Goal: Information Seeking & Learning: Understand process/instructions

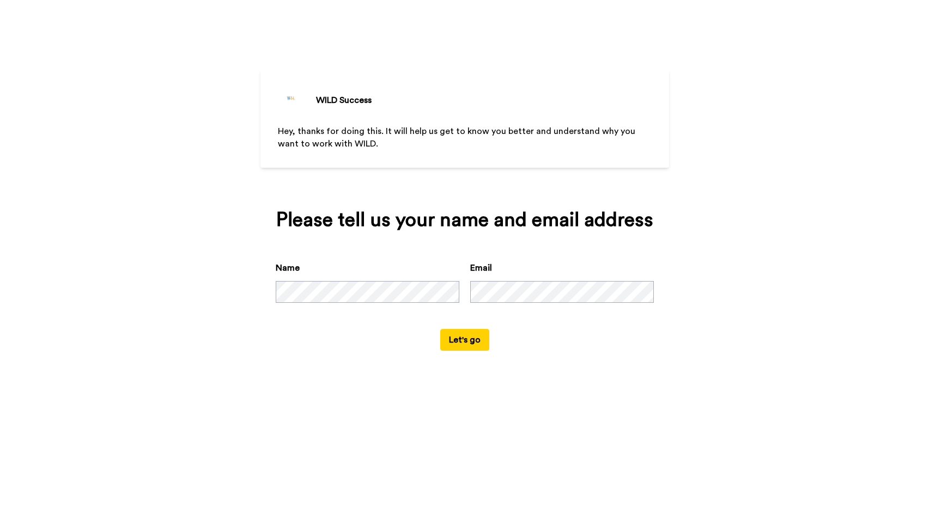
click at [404, 298] on div "Name" at bounding box center [368, 281] width 184 height 41
click at [482, 351] on button "Let's go" at bounding box center [464, 340] width 49 height 22
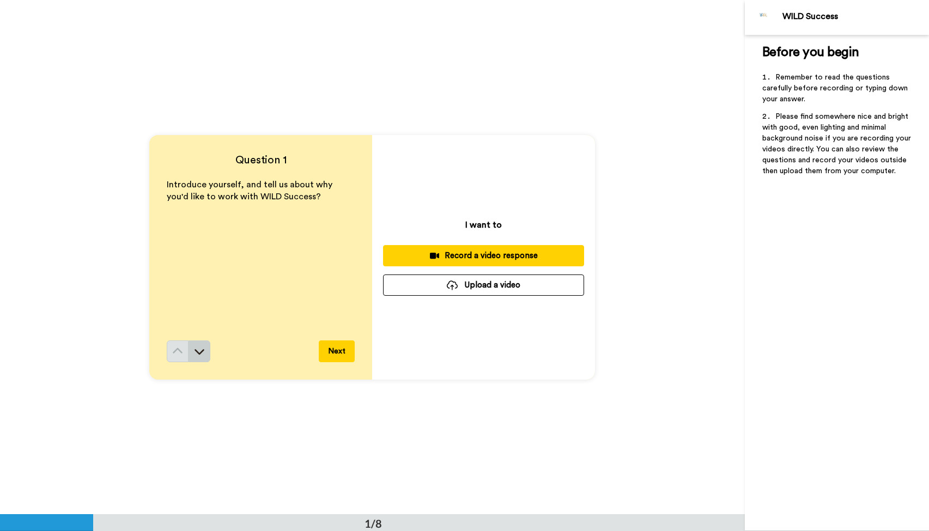
click at [203, 352] on icon at bounding box center [199, 351] width 11 height 11
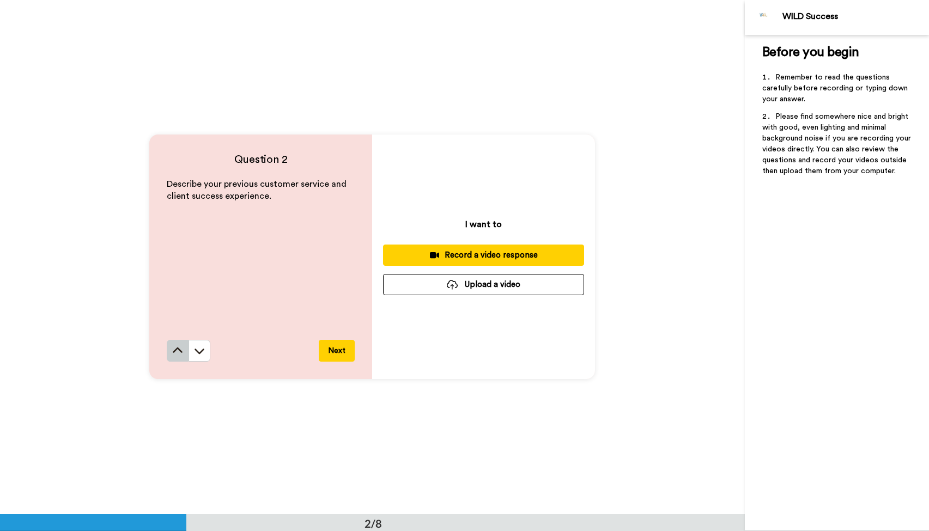
click at [175, 354] on icon at bounding box center [177, 350] width 11 height 11
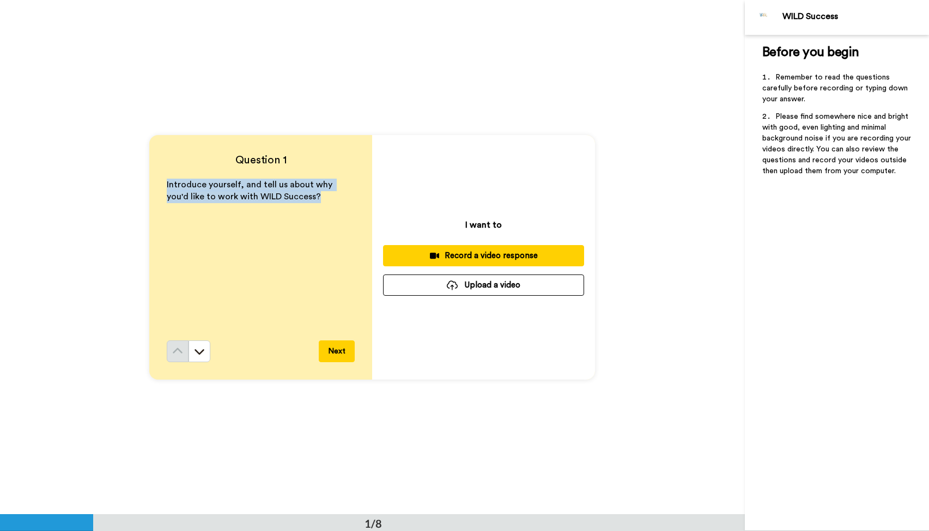
drag, startPoint x: 316, startPoint y: 196, endPoint x: 155, endPoint y: 180, distance: 162.6
click at [155, 180] on div "Question 1 Introduce yourself, and tell us about why you'd like to work with WI…" at bounding box center [260, 257] width 223 height 245
copy span "Introduce yourself, and tell us about why you'd like to work with WILD Success?"
click at [201, 350] on icon at bounding box center [199, 351] width 11 height 11
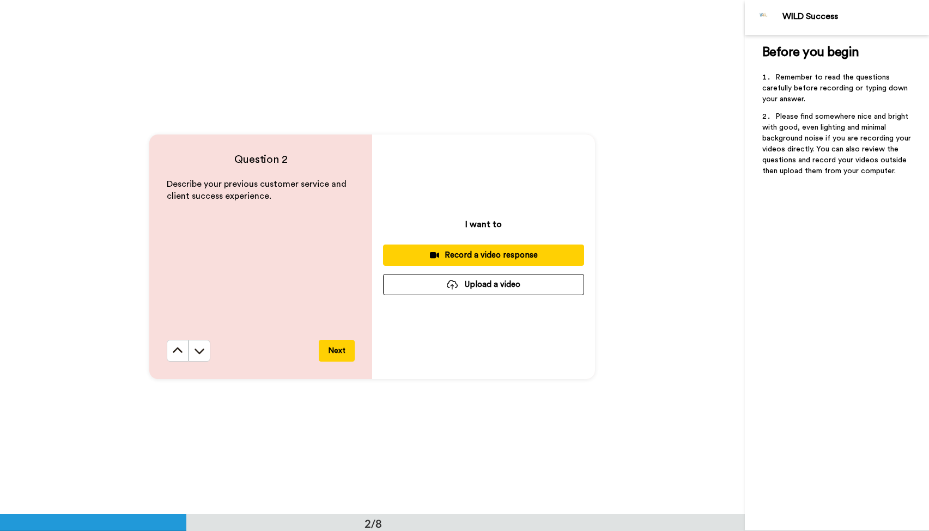
scroll to position [515, 0]
drag, startPoint x: 287, startPoint y: 210, endPoint x: 156, endPoint y: 181, distance: 134.0
click at [156, 181] on div "Question 2 Describe your previous customer service and client success experienc…" at bounding box center [260, 257] width 223 height 245
copy span "Describe your previous customer service and client success experience."
click at [199, 353] on icon at bounding box center [200, 351] width 10 height 5
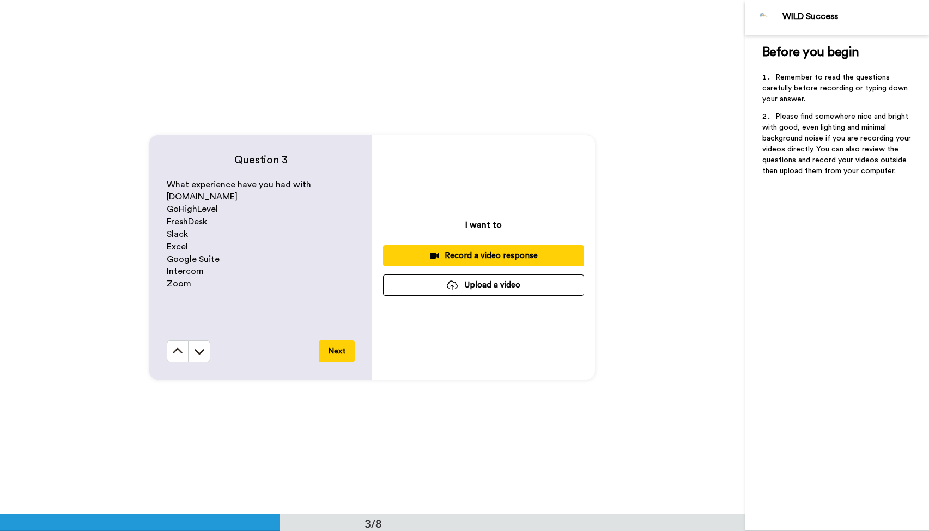
scroll to position [1029, 0]
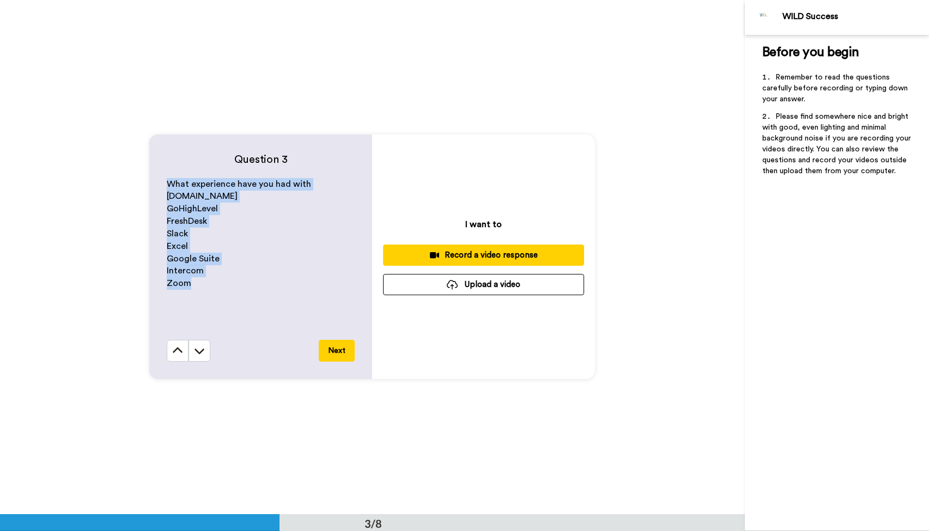
drag, startPoint x: 216, startPoint y: 283, endPoint x: 145, endPoint y: 182, distance: 123.0
click at [145, 182] on div "Question 3 What experience have you had with [DOMAIN_NAME] GoHighLevel FreshDes…" at bounding box center [372, 256] width 745 height 514
copy div "What experience have you had with [DOMAIN_NAME] GoHighLevel FreshDesk Slack Exc…"
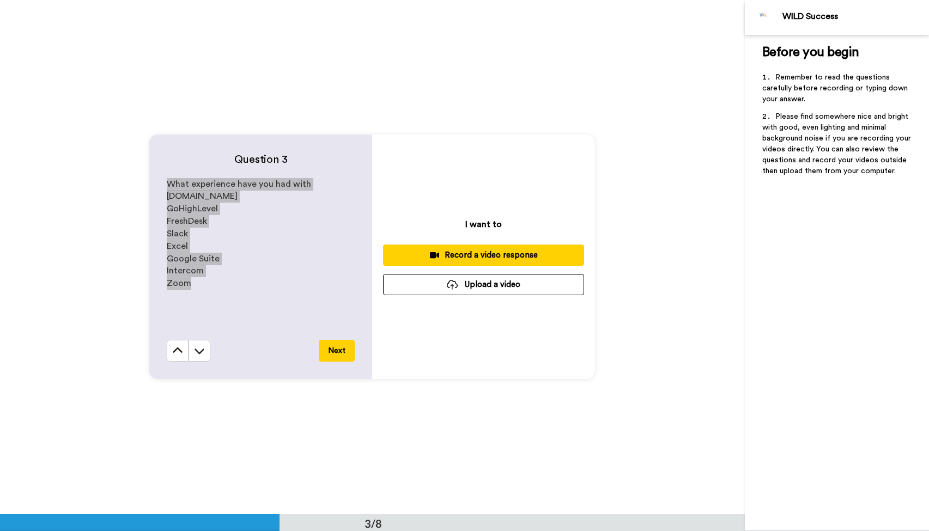
click at [278, 282] on p "Zoom" at bounding box center [261, 283] width 188 height 13
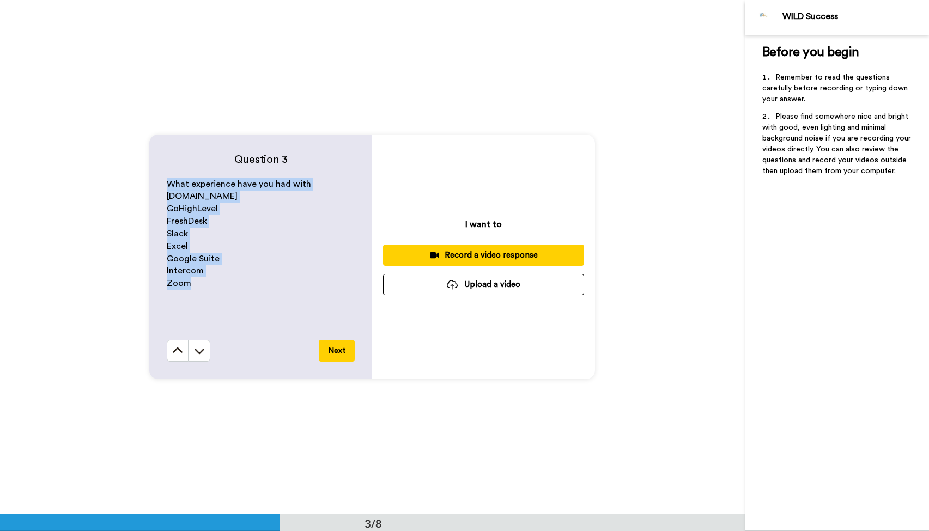
click at [204, 350] on icon at bounding box center [200, 351] width 10 height 5
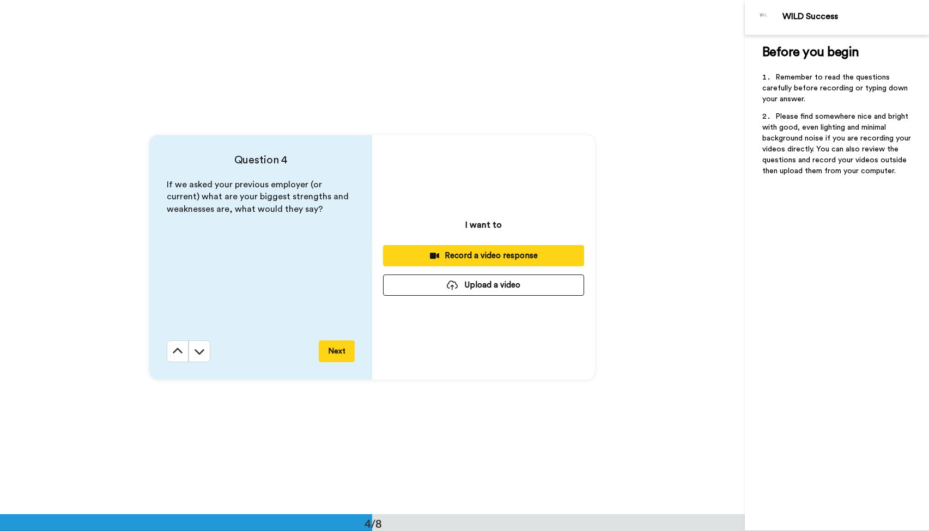
scroll to position [1543, 0]
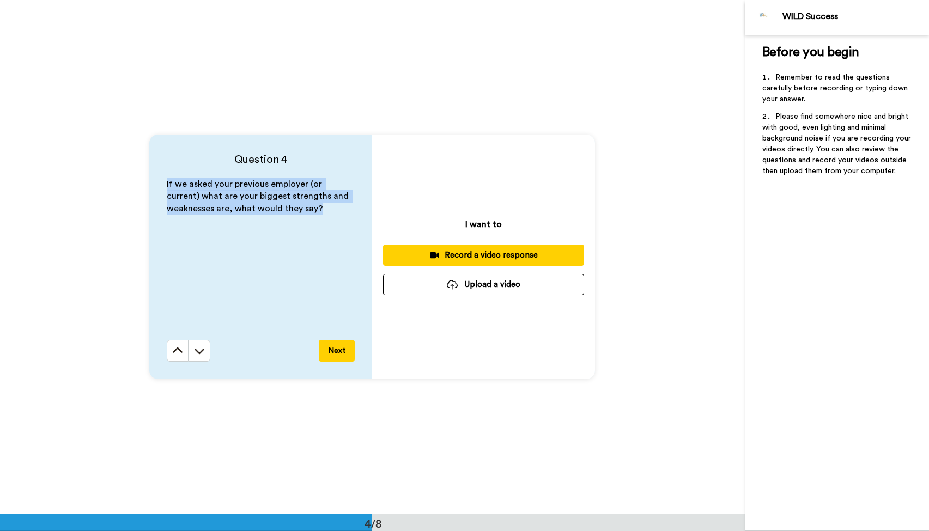
drag, startPoint x: 324, startPoint y: 209, endPoint x: 163, endPoint y: 184, distance: 162.2
click at [163, 184] on div "Question 4 If we asked your previous employer (or current) what are your bigges…" at bounding box center [260, 257] width 223 height 245
copy span "If we asked your previous employer (or current) what are your biggest strengths…"
click at [208, 352] on button at bounding box center [199, 351] width 22 height 22
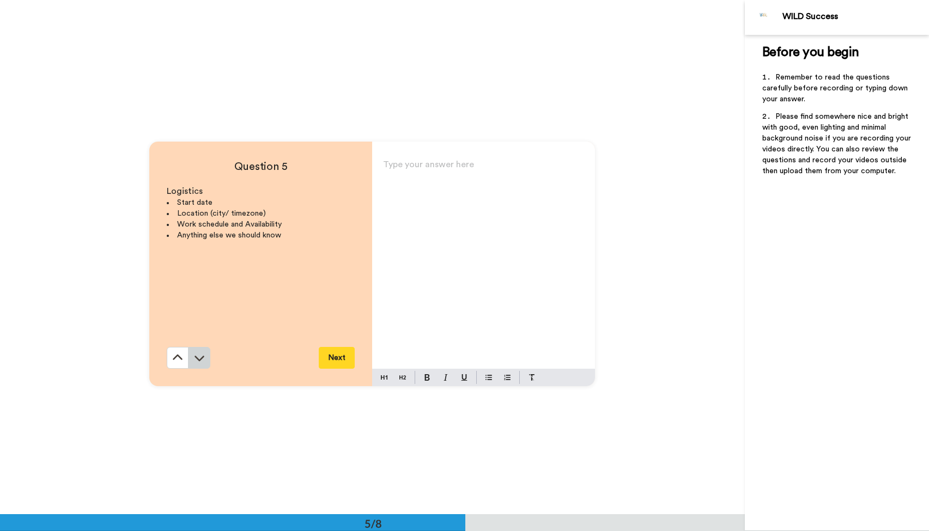
scroll to position [2057, 0]
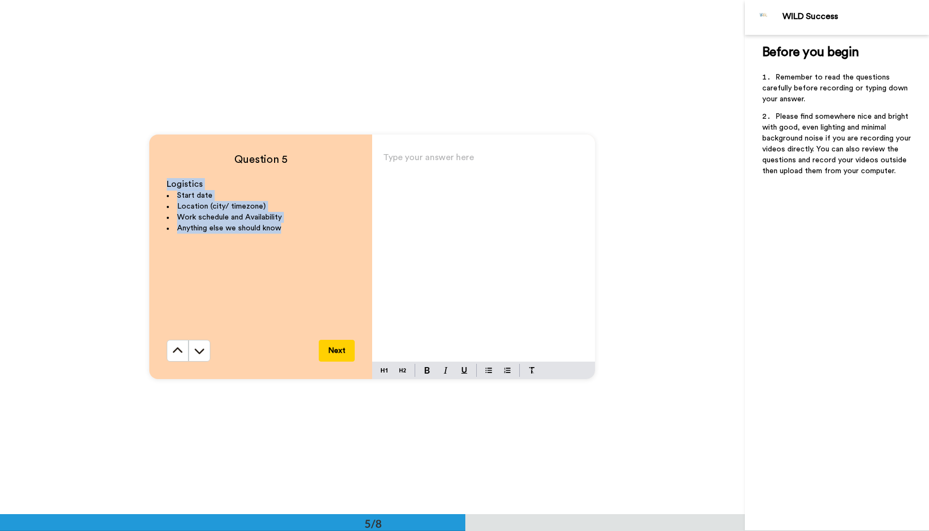
drag, startPoint x: 265, startPoint y: 239, endPoint x: 107, endPoint y: 182, distance: 168.3
click at [107, 182] on div "Question 5 Logistics Start date Location (city/ timezone) Work schedule and Ava…" at bounding box center [372, 256] width 745 height 514
copy div "Logistics Start date Location (city/ timezone) Work schedule and Availability A…"
click at [199, 356] on icon at bounding box center [199, 350] width 11 height 11
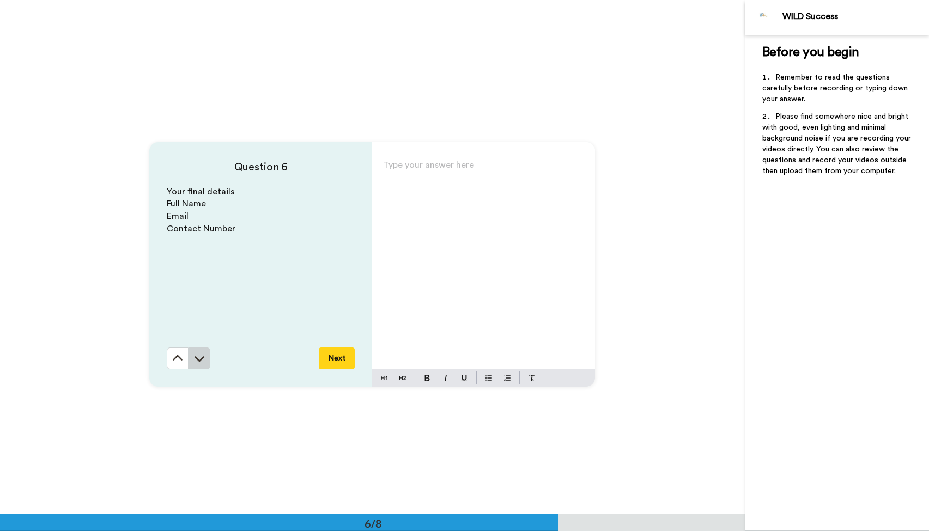
scroll to position [2572, 0]
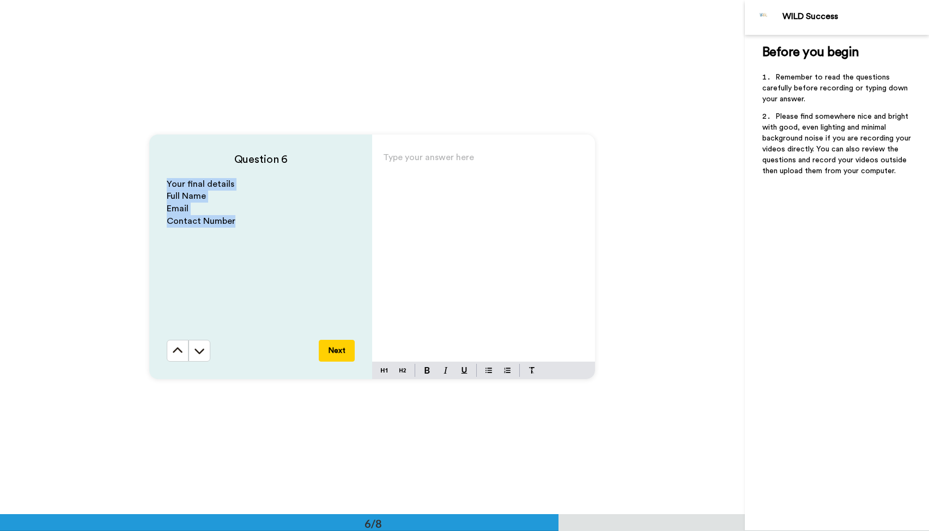
drag, startPoint x: 262, startPoint y: 241, endPoint x: 163, endPoint y: 178, distance: 117.6
click at [163, 178] on div "Question 6 Your final details Full Name Email Contact Number Next" at bounding box center [260, 257] width 223 height 245
copy div "Your final details Full Name Email Contact Number"
click at [196, 360] on button at bounding box center [199, 351] width 22 height 22
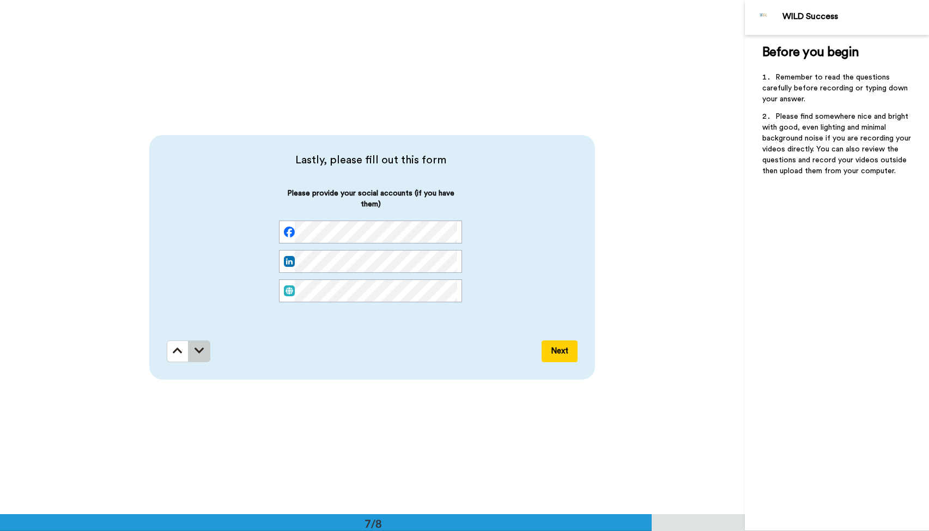
scroll to position [3086, 0]
click at [182, 349] on icon at bounding box center [178, 350] width 10 height 11
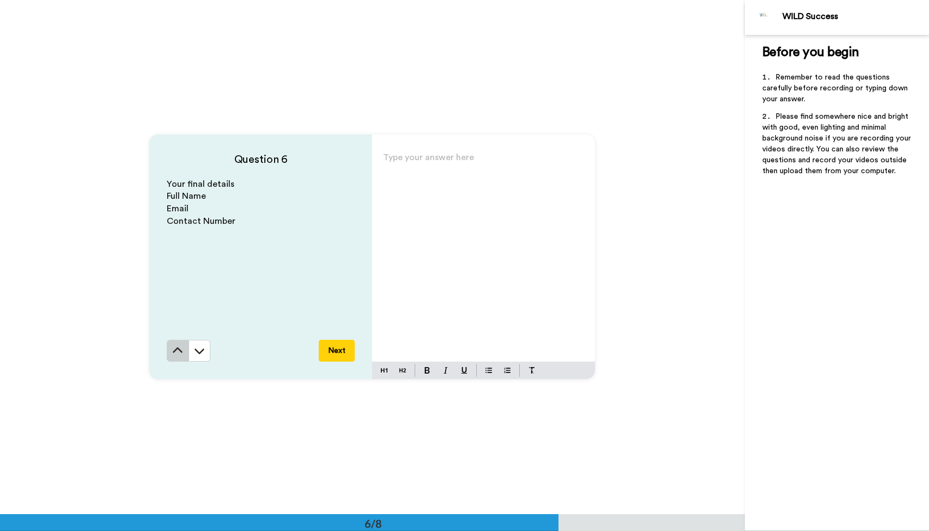
click at [182, 349] on icon at bounding box center [177, 350] width 11 height 11
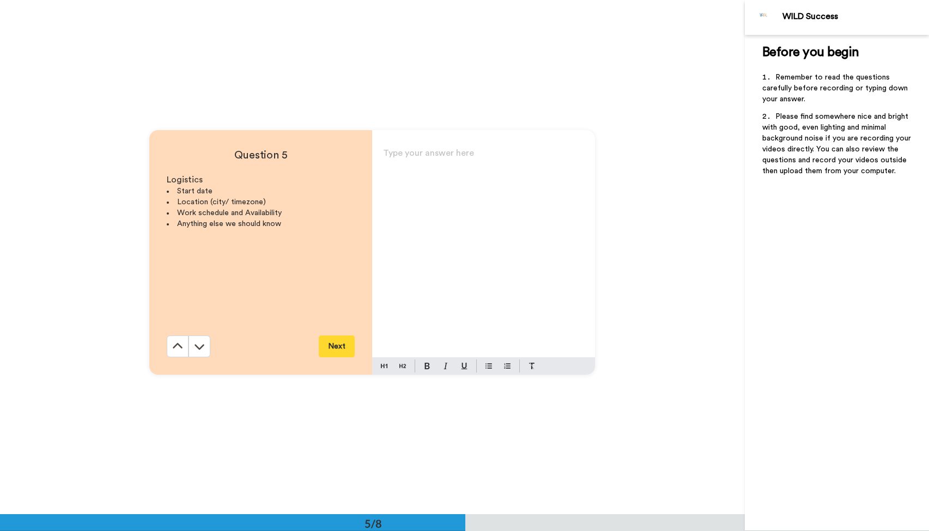
click at [182, 350] on div "Question 5 Logistics Start date Location (city/ timezone) Work schedule and Ava…" at bounding box center [260, 252] width 223 height 245
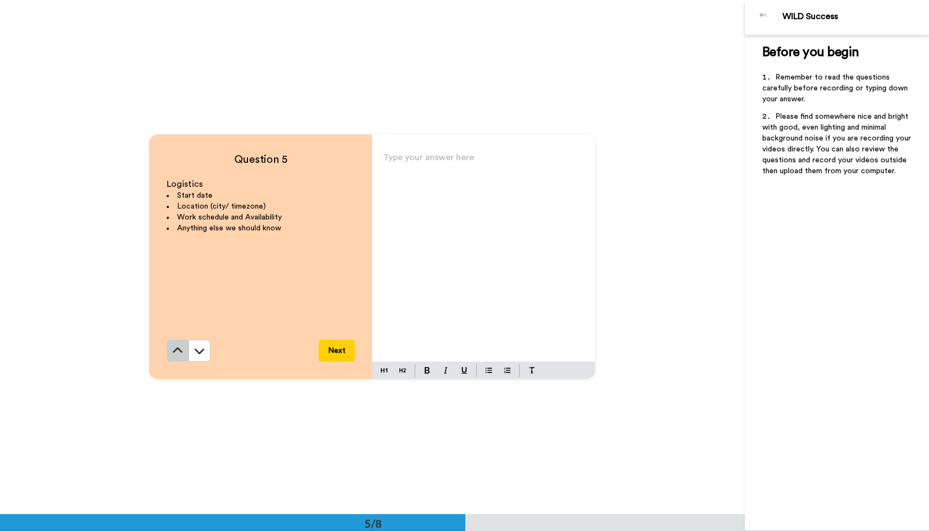
click at [183, 350] on icon at bounding box center [177, 350] width 11 height 11
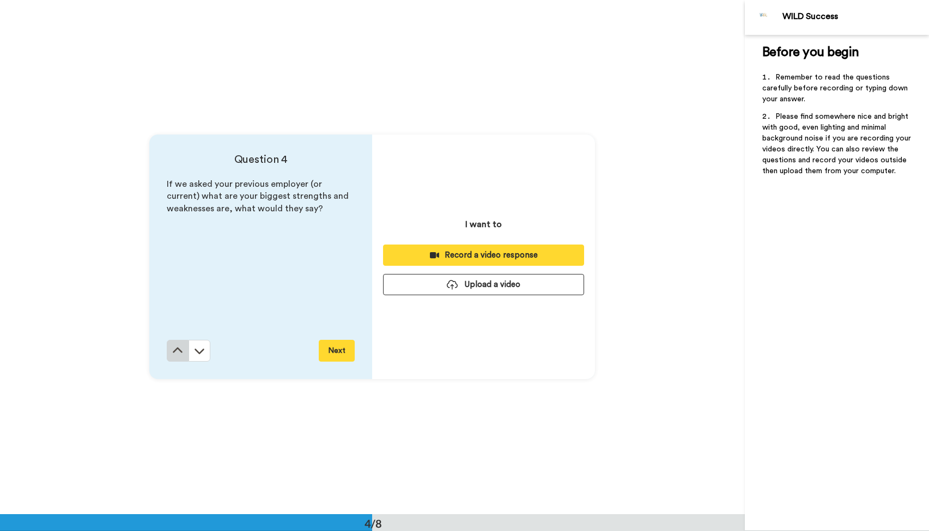
scroll to position [1543, 0]
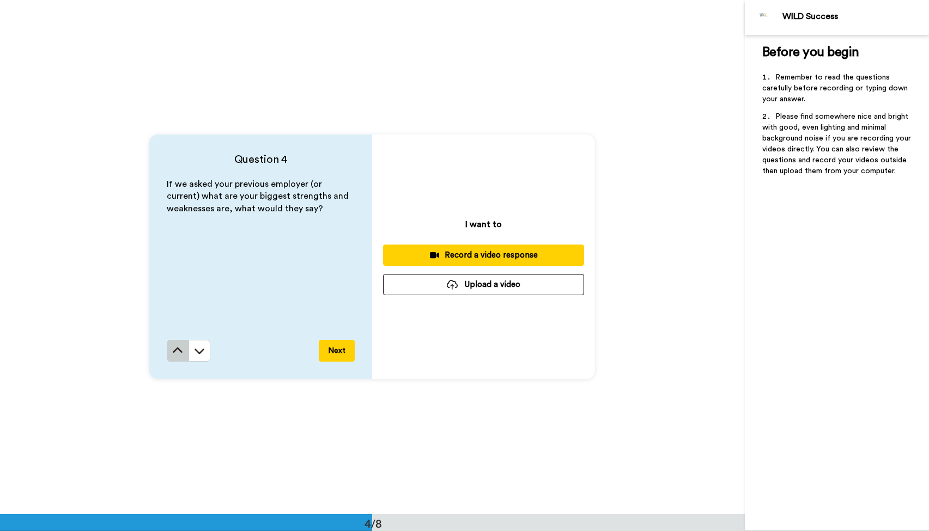
click at [184, 354] on button at bounding box center [178, 351] width 22 height 22
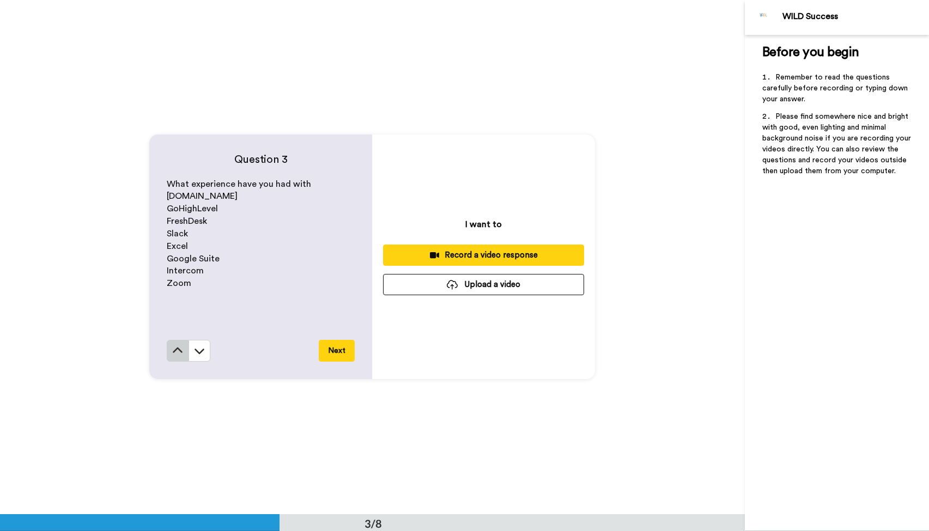
click at [184, 354] on button at bounding box center [178, 351] width 22 height 22
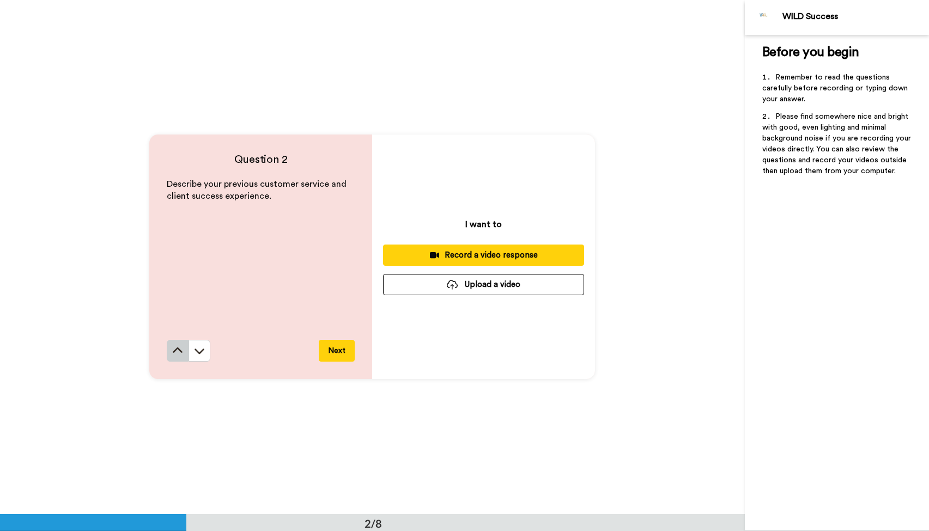
click at [184, 354] on button at bounding box center [178, 351] width 22 height 22
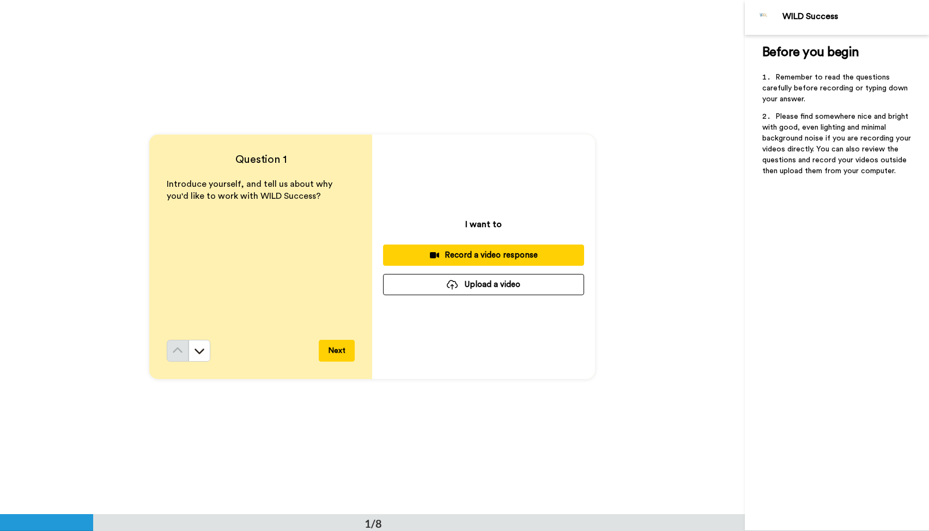
scroll to position [0, 0]
click at [206, 352] on button at bounding box center [199, 351] width 22 height 22
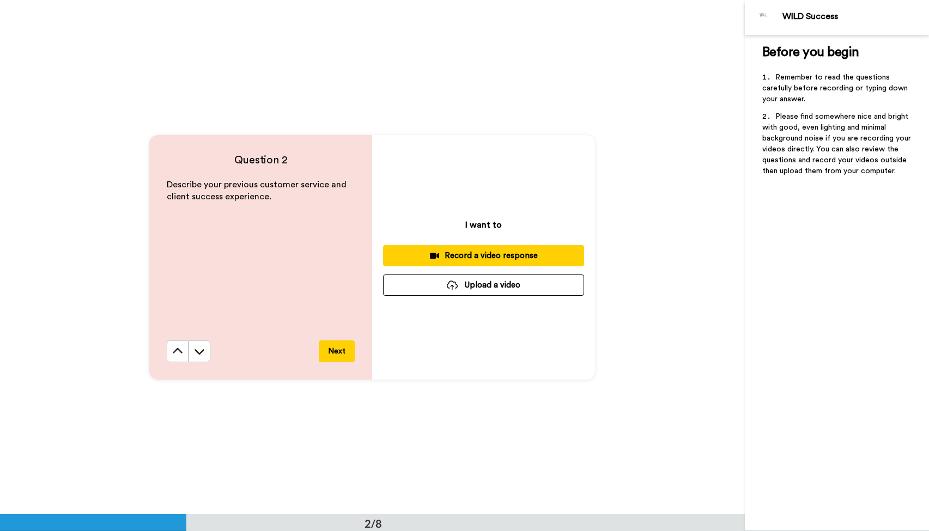
scroll to position [515, 0]
click at [206, 352] on button at bounding box center [199, 351] width 22 height 22
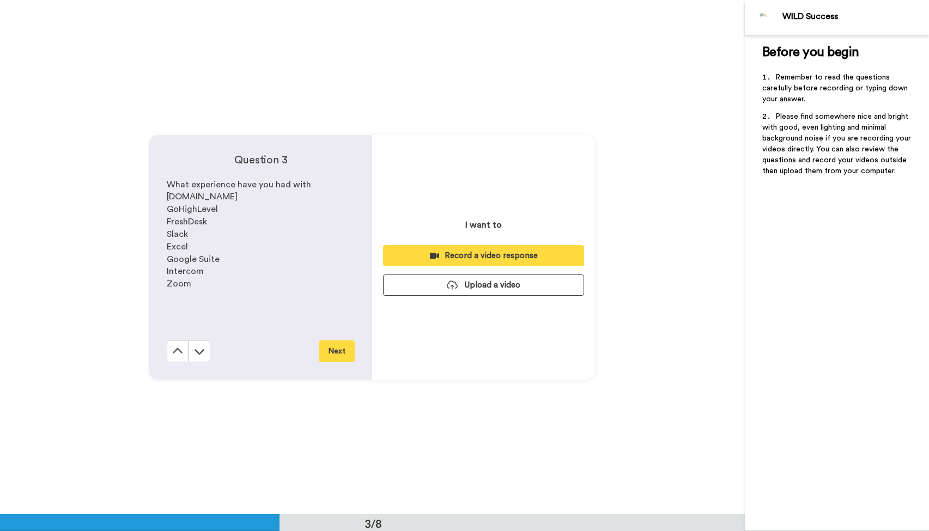
scroll to position [1029, 0]
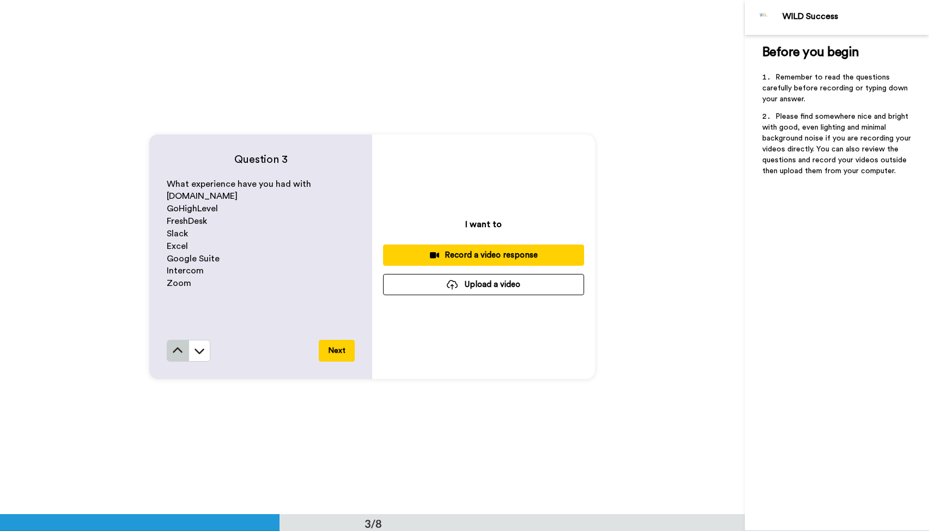
click at [181, 353] on icon at bounding box center [177, 350] width 11 height 11
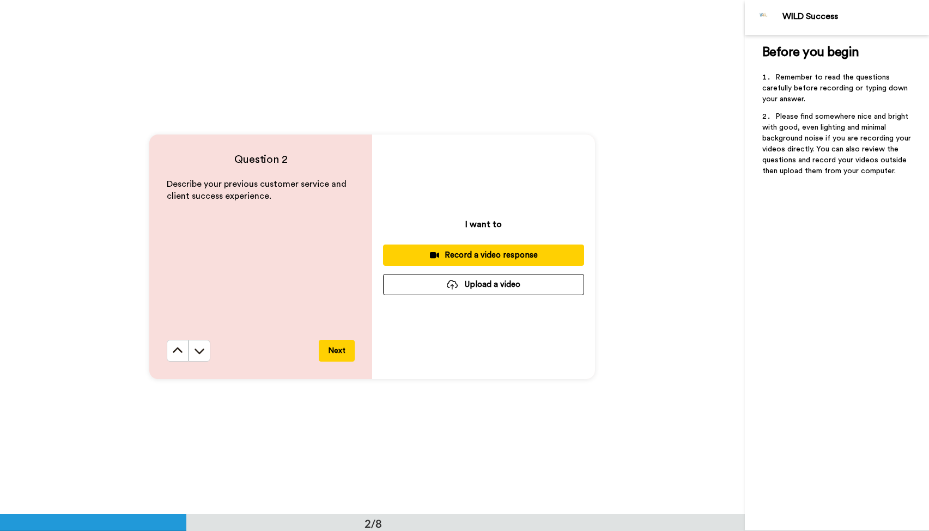
click at [181, 362] on div "Question 2 Describe your previous customer service and client success experienc…" at bounding box center [260, 257] width 223 height 245
click at [182, 355] on icon at bounding box center [177, 350] width 11 height 11
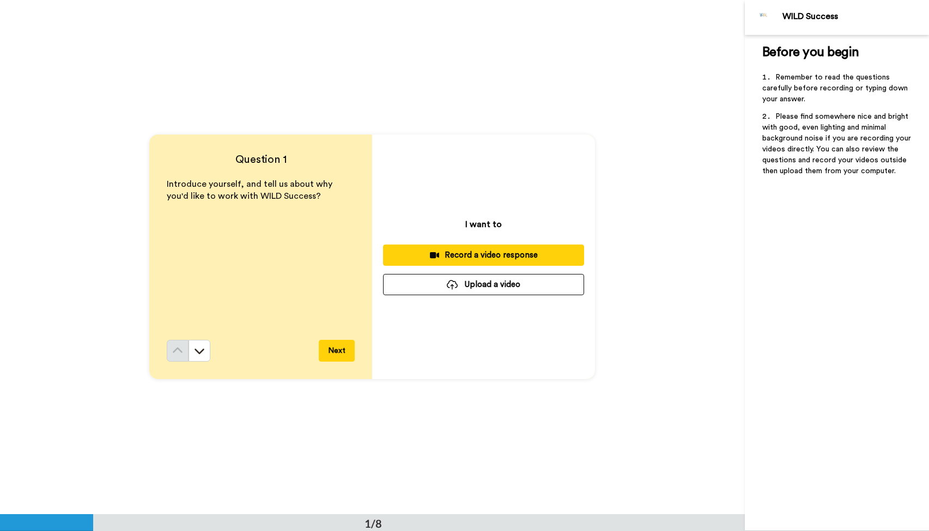
scroll to position [0, 0]
